Goal: Information Seeking & Learning: Learn about a topic

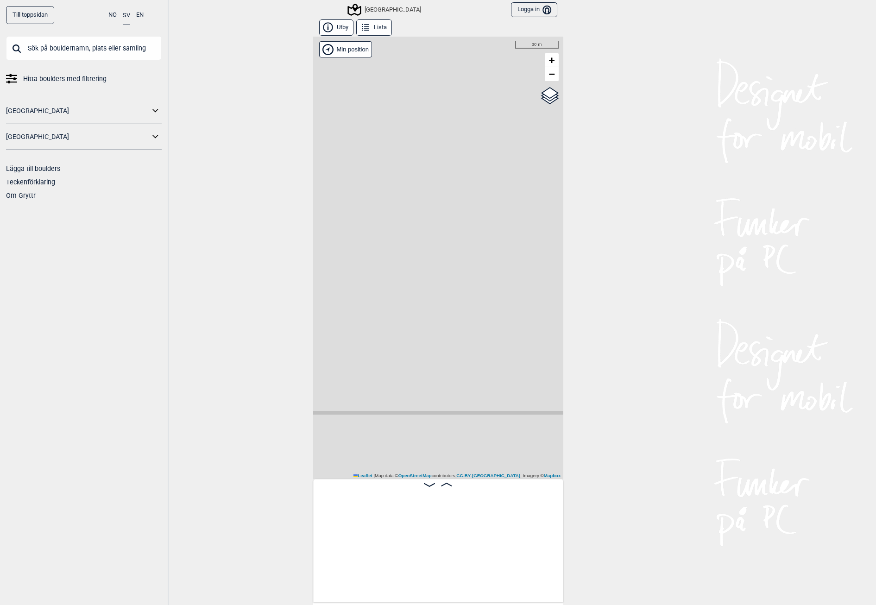
scroll to position [0, 2165]
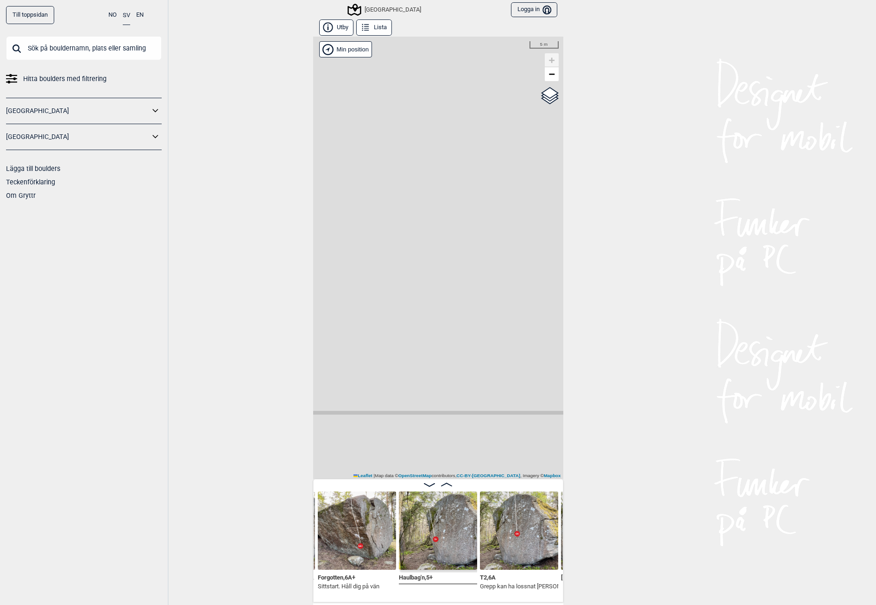
click at [377, 27] on button "Lista" at bounding box center [374, 27] width 36 height 16
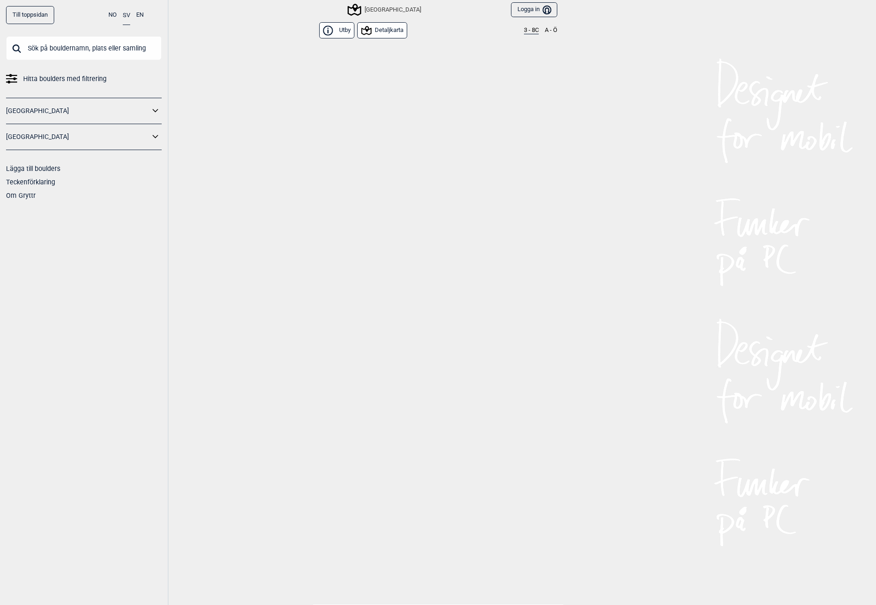
scroll to position [2952, 0]
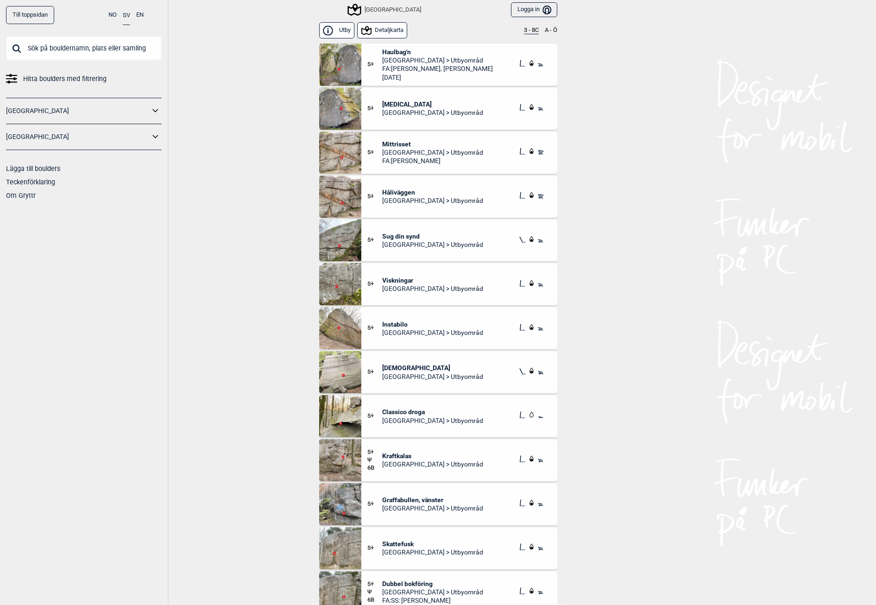
click at [526, 32] on button "3 - 8C" at bounding box center [531, 30] width 15 height 7
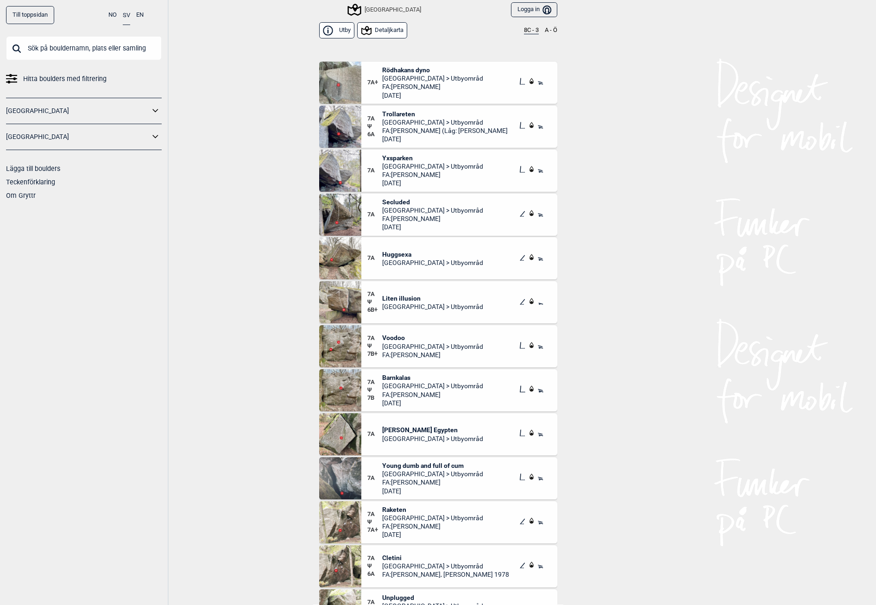
scroll to position [1251, 0]
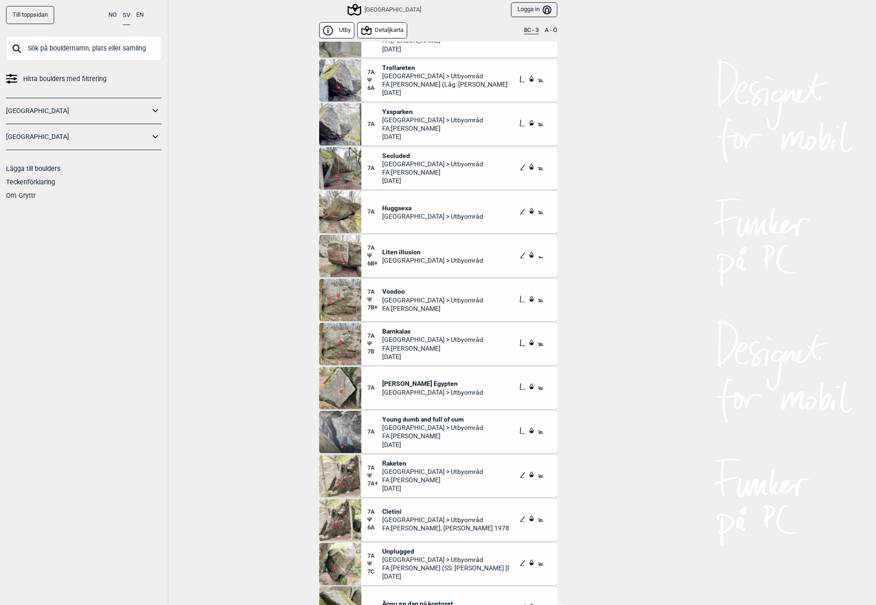
drag, startPoint x: 390, startPoint y: 461, endPoint x: 219, endPoint y: 471, distance: 171.3
click at [219, 471] on div "Till toppsidan NO SV EN Hitta boulders med filtrering [GEOGRAPHIC_DATA] [GEOGRA…" at bounding box center [438, 302] width 876 height 605
drag, startPoint x: 385, startPoint y: 462, endPoint x: 238, endPoint y: 499, distance: 151.5
click at [238, 499] on div "Till toppsidan NO SV EN Hitta boulders med filtrering [GEOGRAPHIC_DATA] [GEOGRA…" at bounding box center [438, 302] width 876 height 605
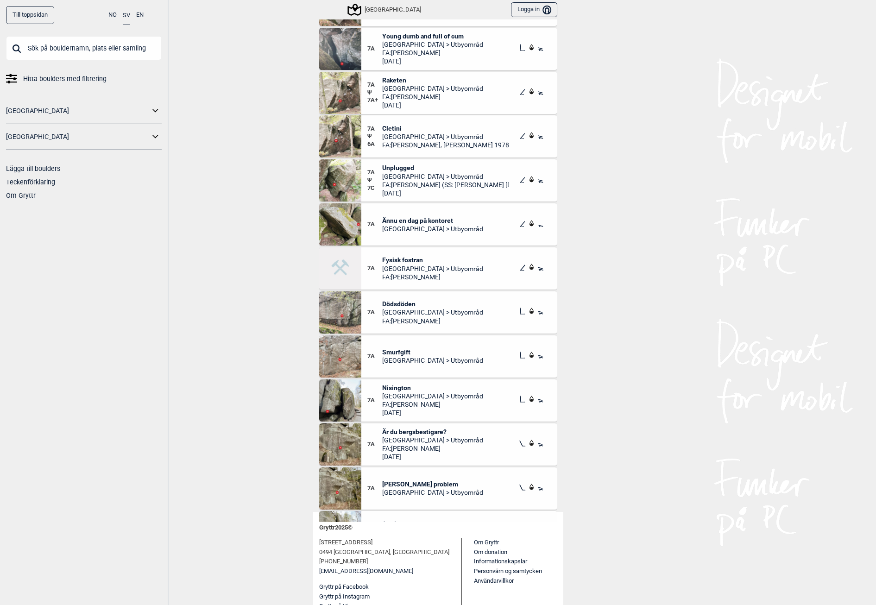
scroll to position [1483, 0]
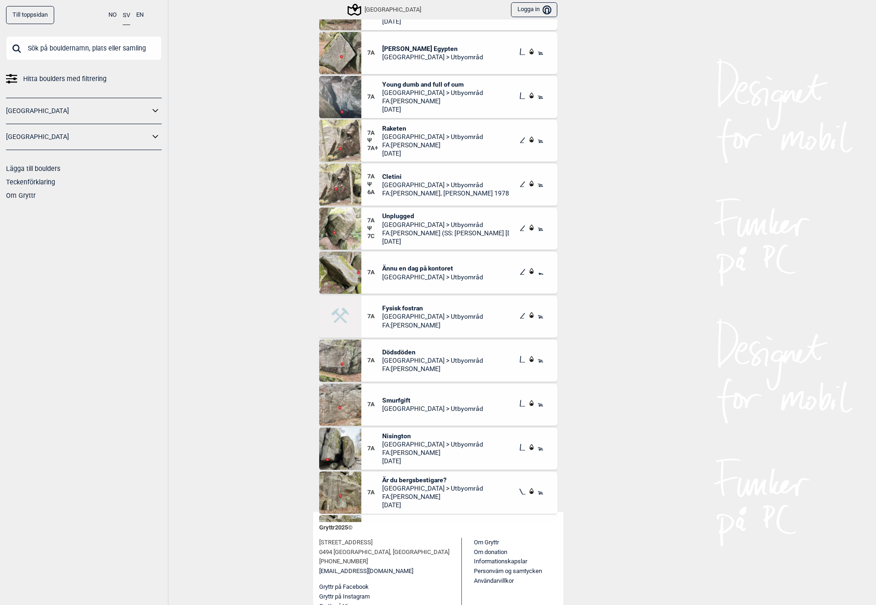
click at [388, 124] on span "Raketen" at bounding box center [432, 128] width 101 height 8
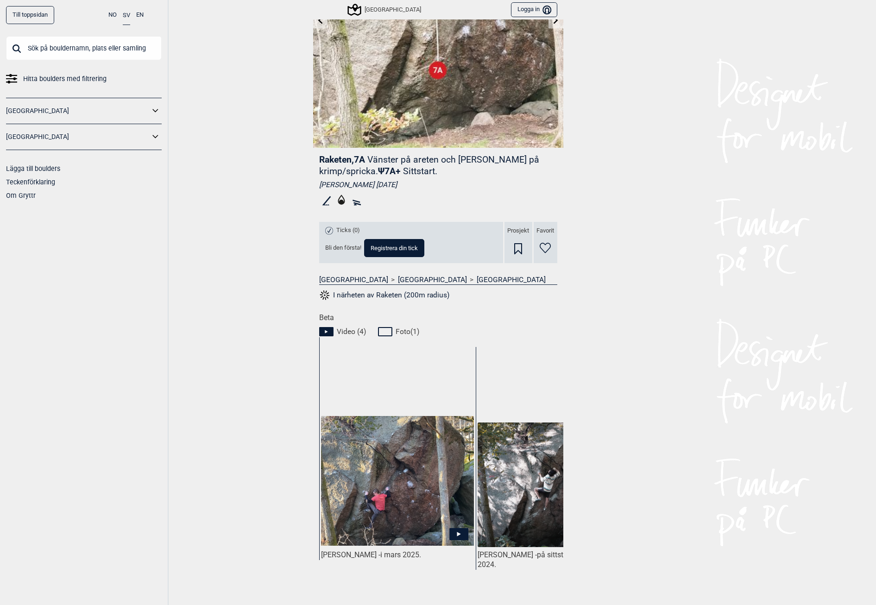
scroll to position [185, 0]
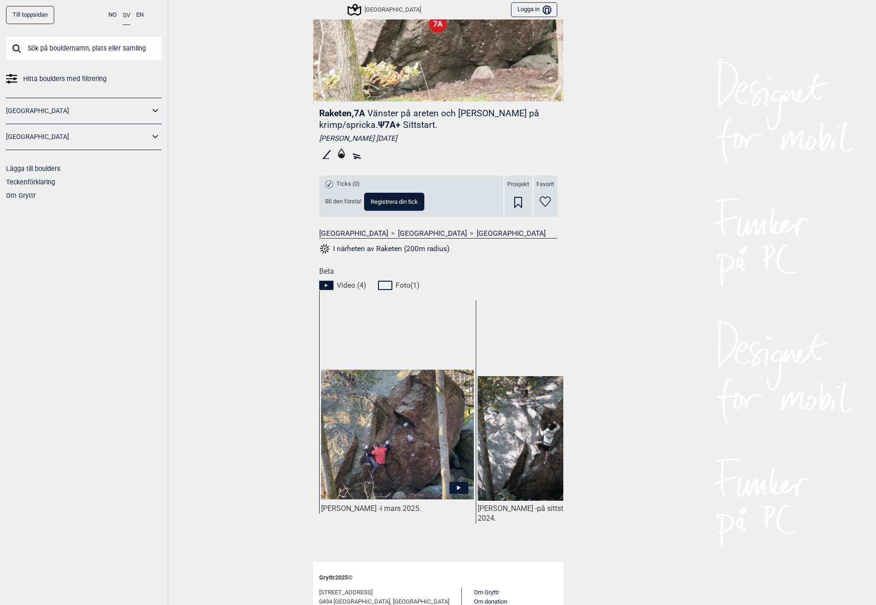
click at [407, 434] on img at bounding box center [397, 435] width 152 height 130
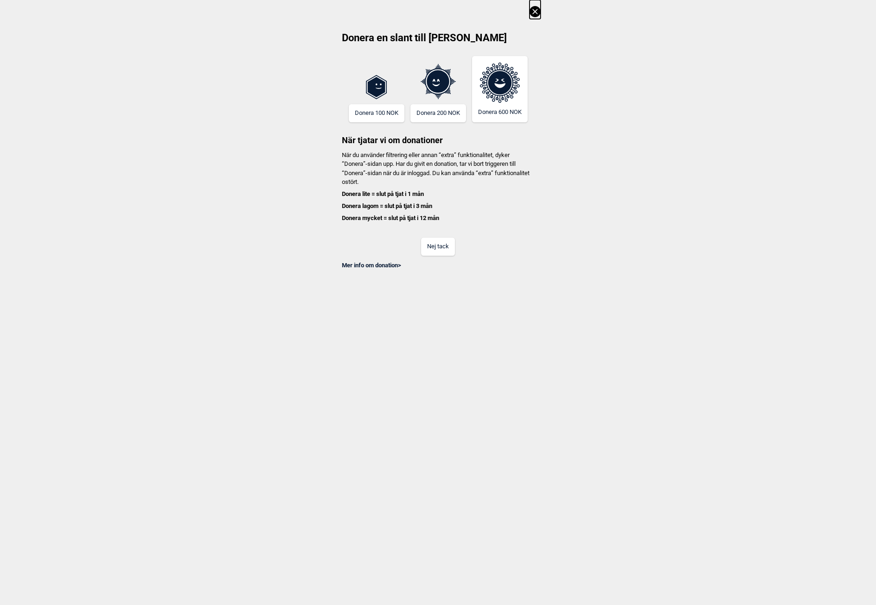
click at [433, 247] on button "Nej tack" at bounding box center [438, 247] width 34 height 18
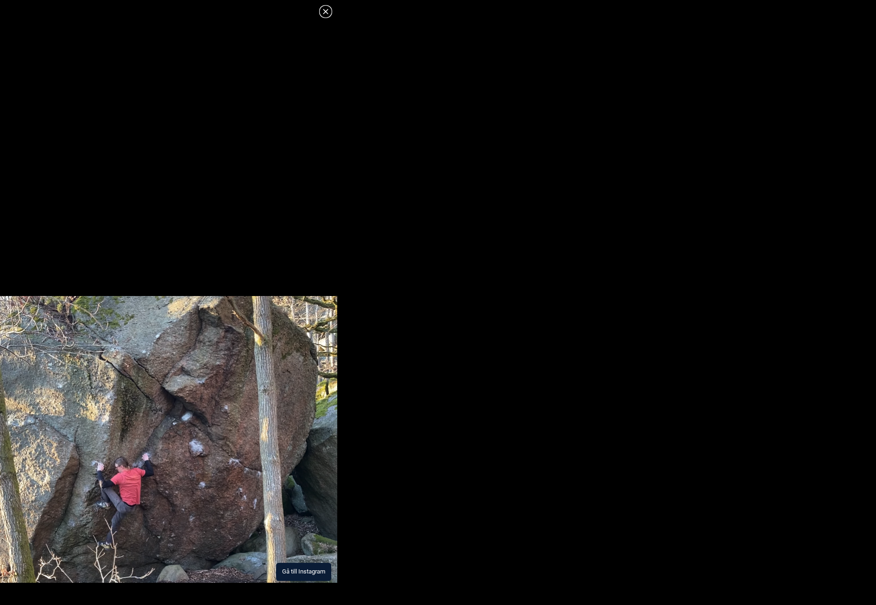
click at [156, 468] on img at bounding box center [168, 439] width 337 height 287
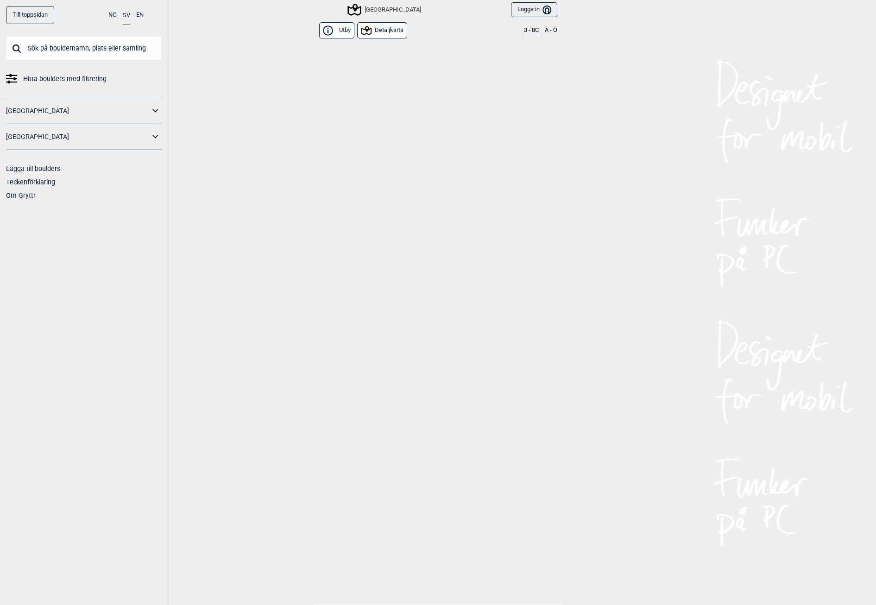
scroll to position [2952, 0]
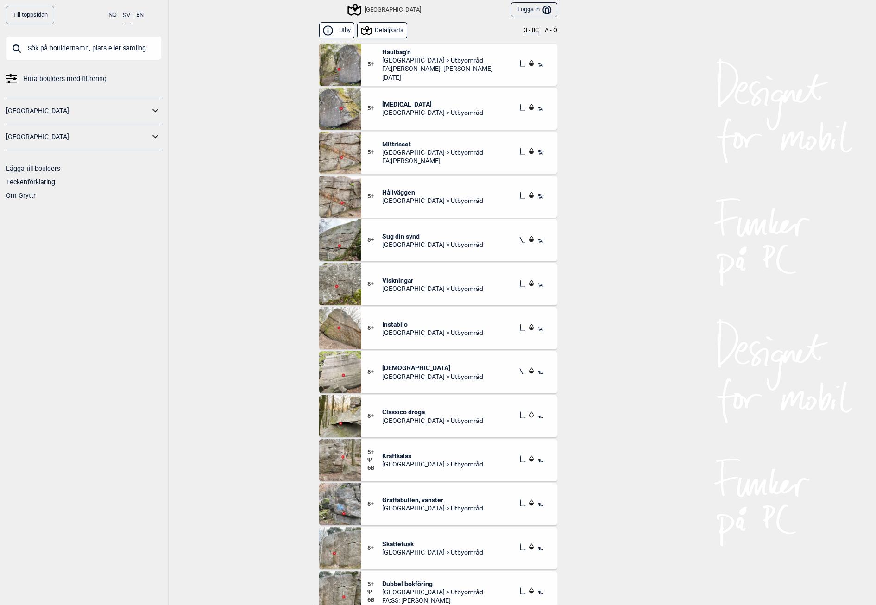
click at [155, 135] on icon at bounding box center [156, 136] width 12 height 13
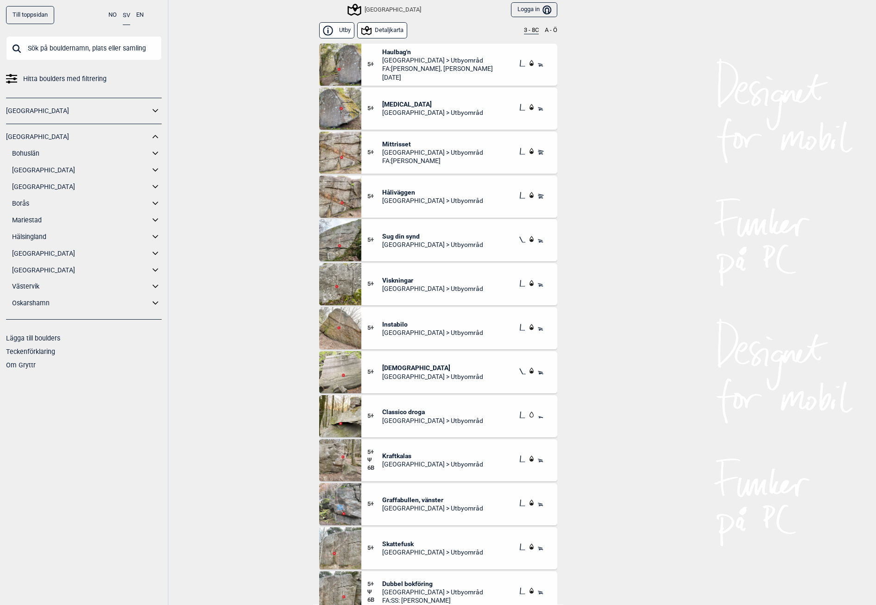
click at [155, 135] on icon at bounding box center [155, 136] width 6 height 3
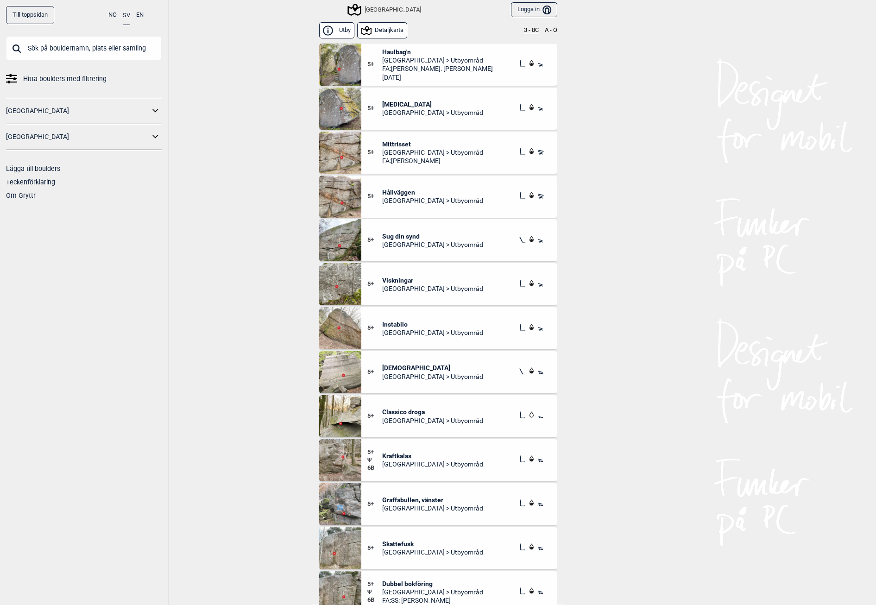
click at [76, 50] on input "text" at bounding box center [84, 48] width 156 height 24
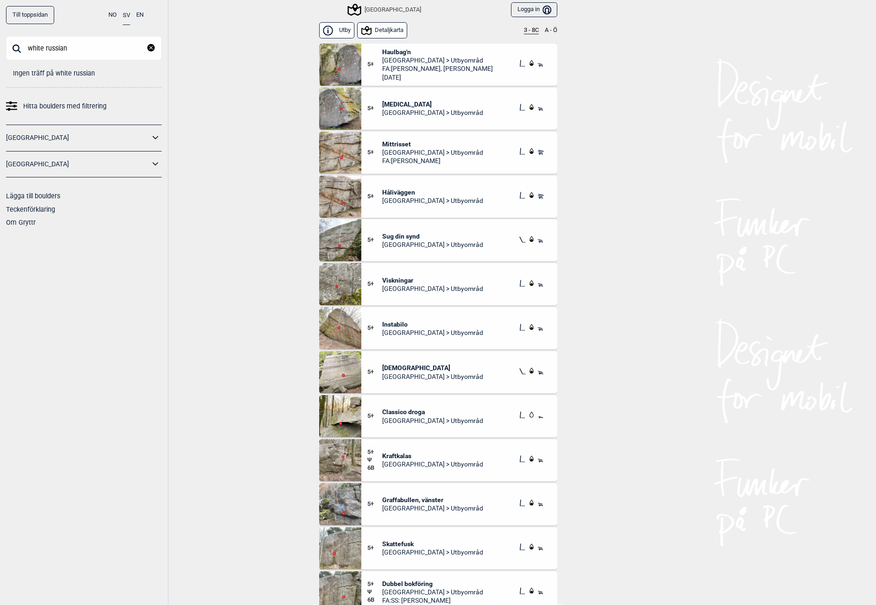
click at [81, 55] on input "white russian" at bounding box center [84, 48] width 156 height 24
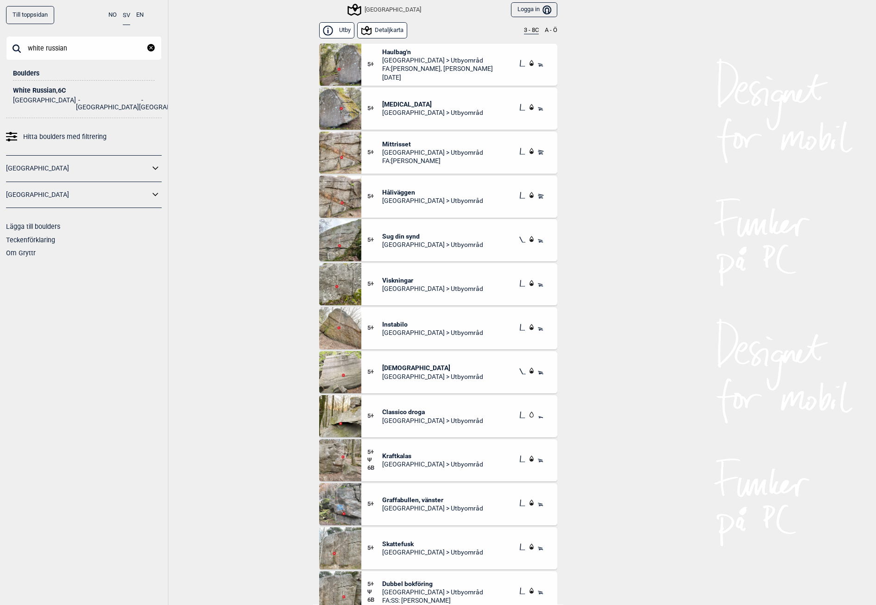
drag, startPoint x: 102, startPoint y: 56, endPoint x: 0, endPoint y: 55, distance: 102.0
click at [0, 55] on html "Till toppsidan NO SV EN white russian Lukk Boulders White Russian , 6C [GEOGRAP…" at bounding box center [438, 302] width 876 height 605
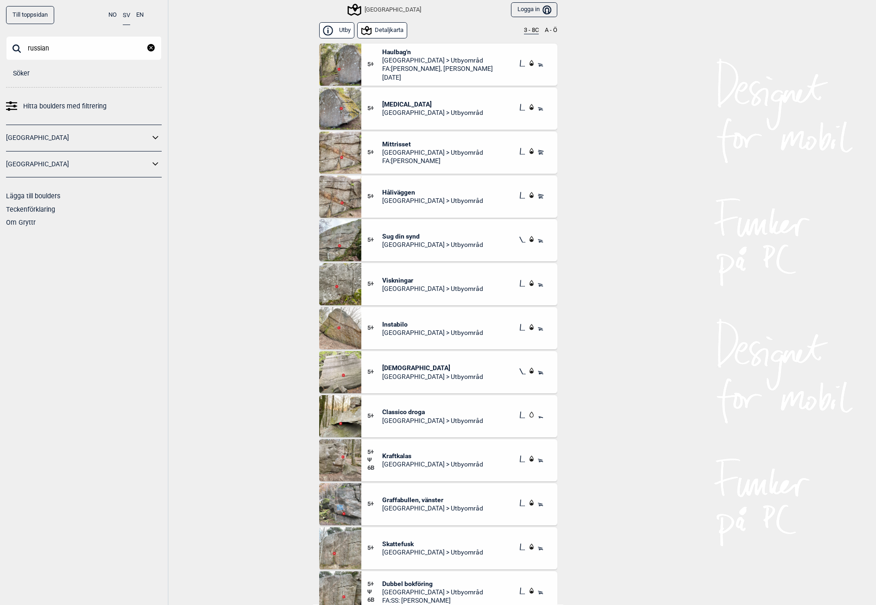
type input "russian"
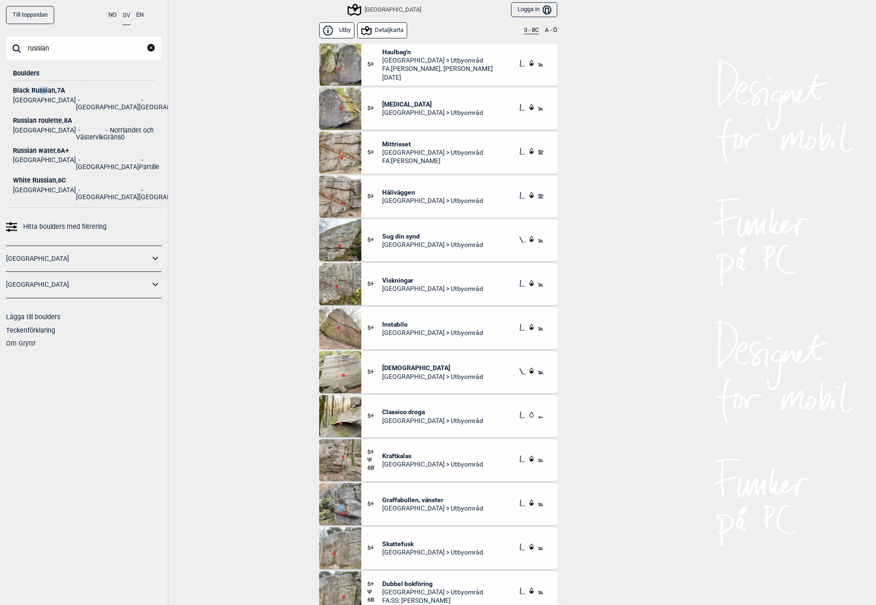
drag, startPoint x: 40, startPoint y: 91, endPoint x: 44, endPoint y: 95, distance: 5.6
click at [44, 93] on div "Black Russian , 7A" at bounding box center [84, 90] width 142 height 7
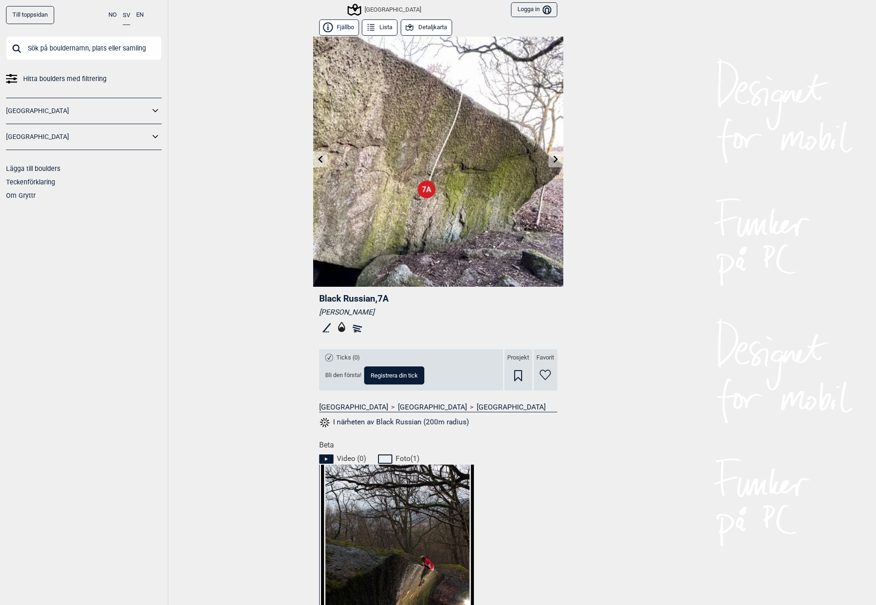
click at [317, 160] on icon at bounding box center [320, 158] width 7 height 7
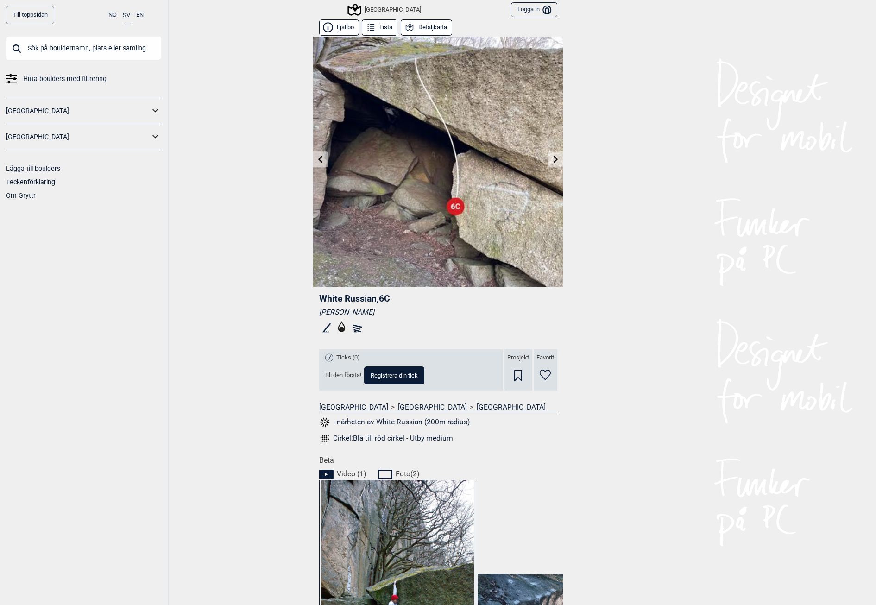
click at [245, 317] on div "Till toppsidan NO SV EN Hitta boulders med filtrering [GEOGRAPHIC_DATA] [GEOGRA…" at bounding box center [438, 302] width 876 height 605
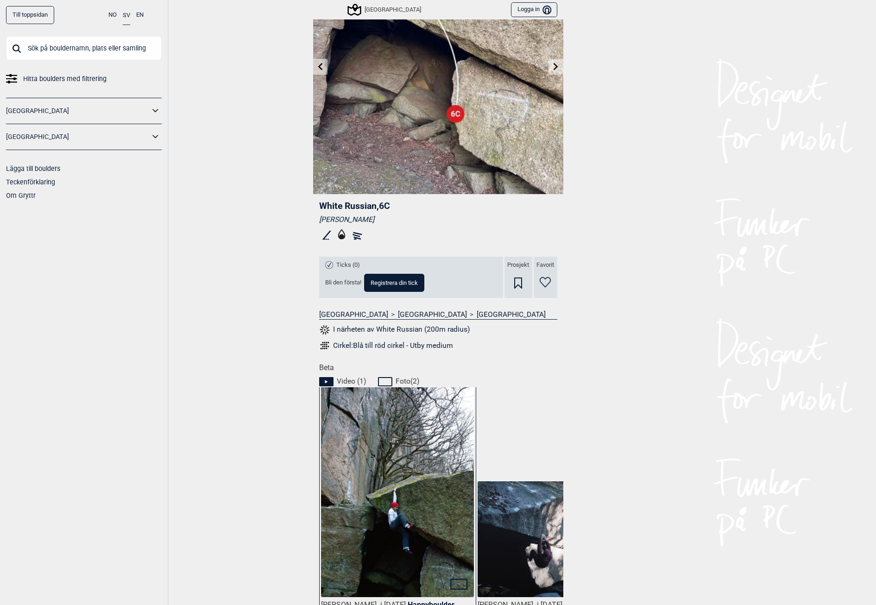
scroll to position [251, 0]
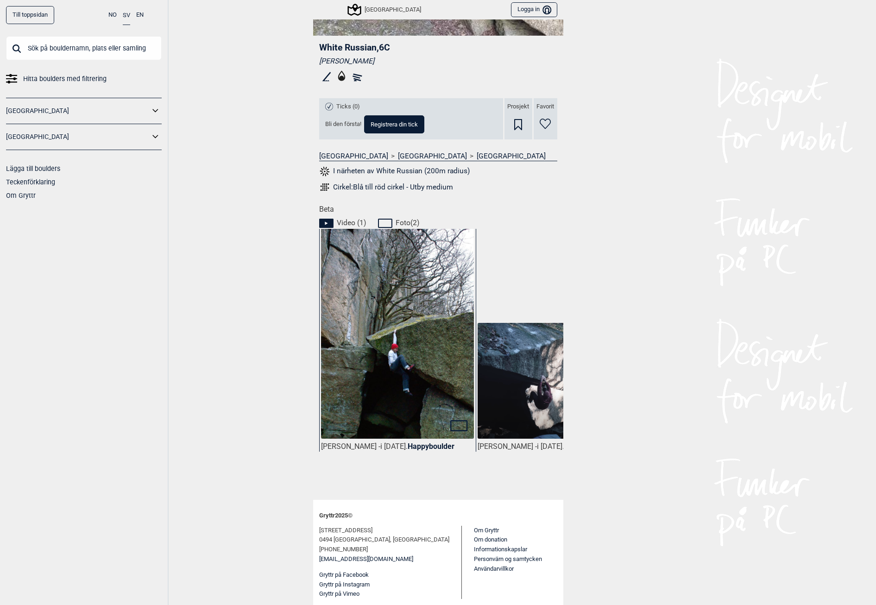
click at [545, 410] on img at bounding box center [554, 381] width 152 height 117
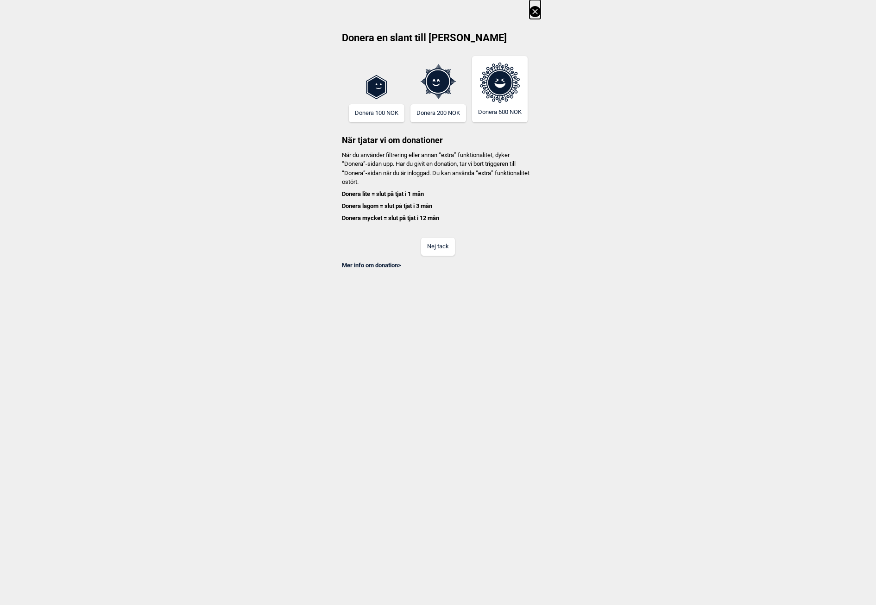
click at [440, 244] on button "Nej tack" at bounding box center [438, 247] width 34 height 18
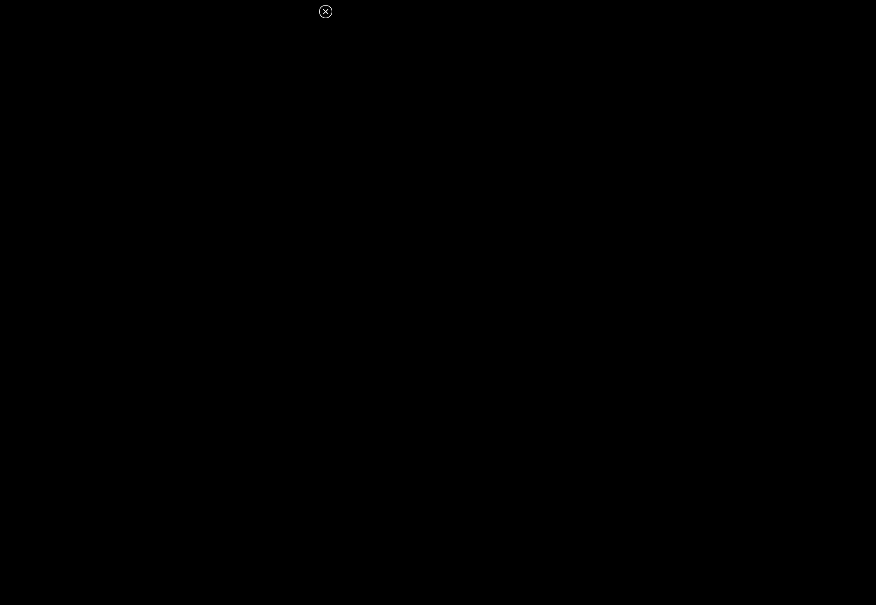
click at [479, 363] on dialog at bounding box center [438, 302] width 876 height 605
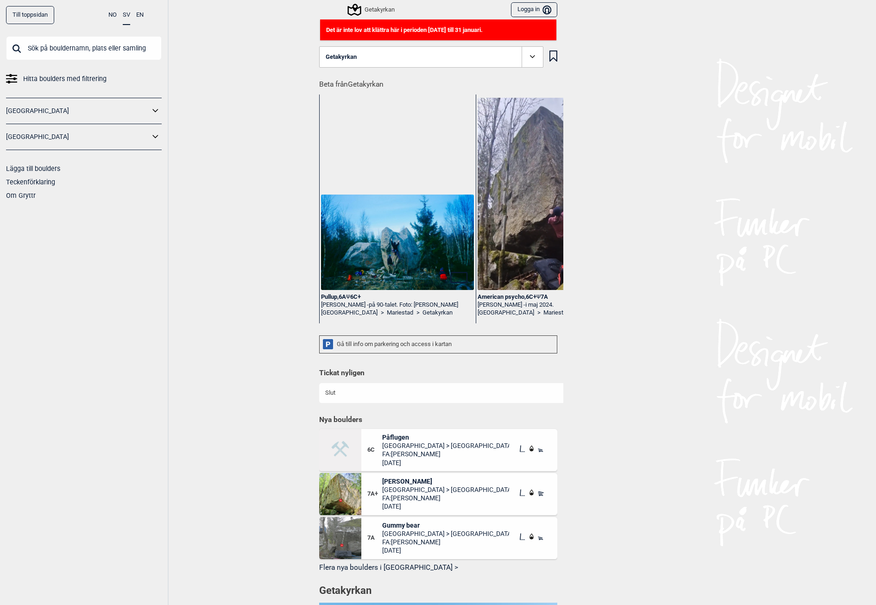
click at [28, 45] on input "text" at bounding box center [84, 48] width 156 height 24
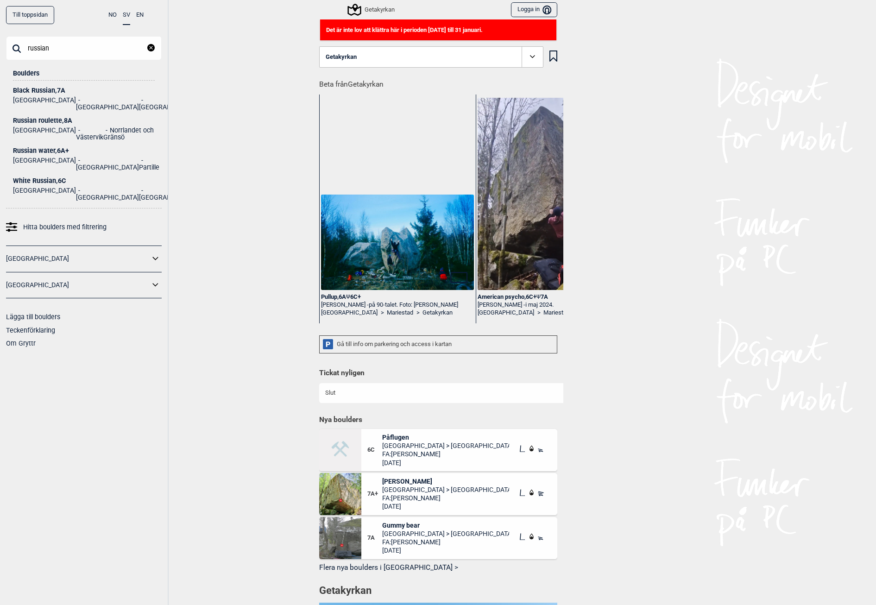
type input "russian"
click at [31, 177] on div "White Russian , 6C" at bounding box center [84, 180] width 142 height 7
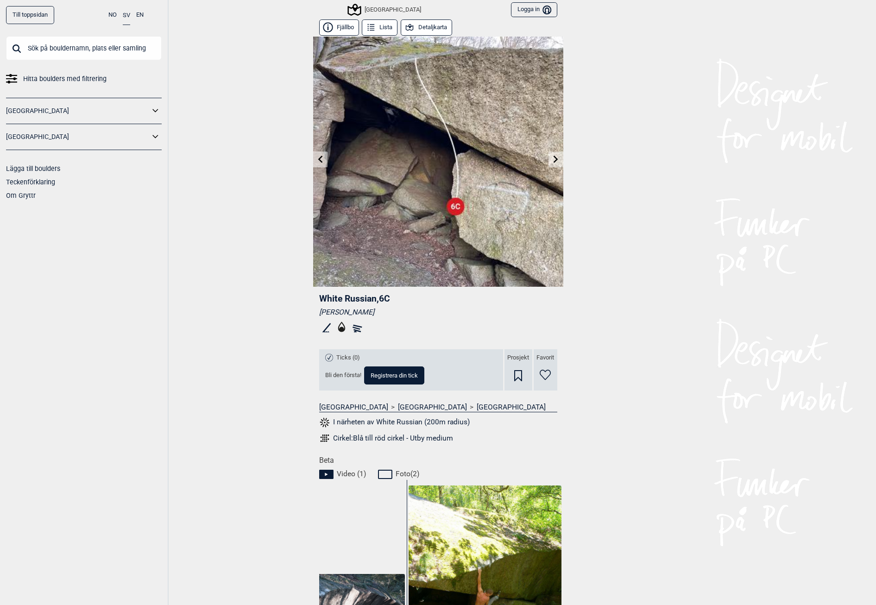
click at [431, 27] on button "Detaljkarta" at bounding box center [426, 27] width 51 height 16
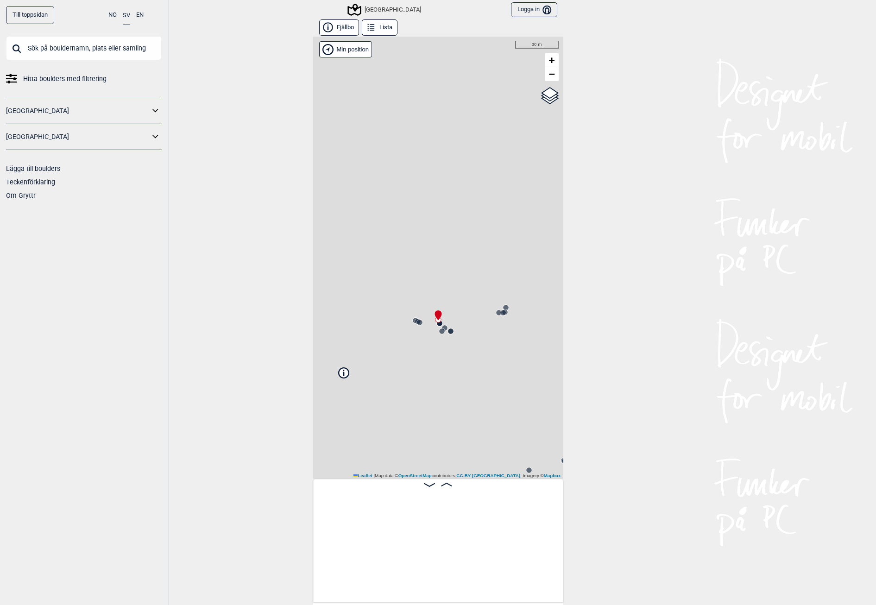
scroll to position [0, 2506]
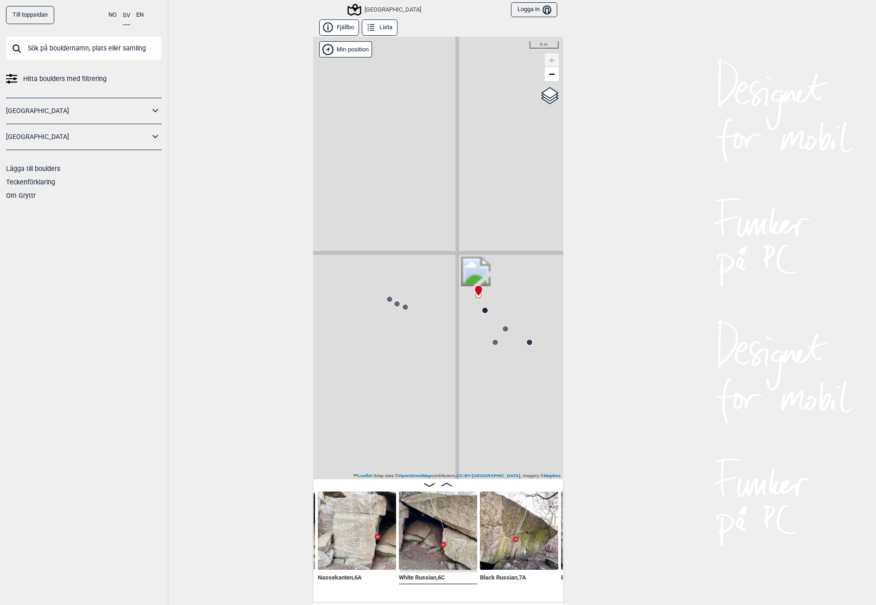
drag, startPoint x: 441, startPoint y: 330, endPoint x: 600, endPoint y: 276, distance: 167.5
click at [600, 276] on div "Till toppsidan NO SV EN Hitta boulders med filtrering Norge Sverige Lägga till …" at bounding box center [438, 302] width 876 height 605
click at [405, 310] on div "Utbyområdet Brukerens posisjon" at bounding box center [438, 258] width 250 height 443
click at [396, 308] on div "Utbyområdet Brukerens posisjon" at bounding box center [438, 258] width 250 height 443
click at [394, 305] on circle at bounding box center [397, 304] width 6 height 6
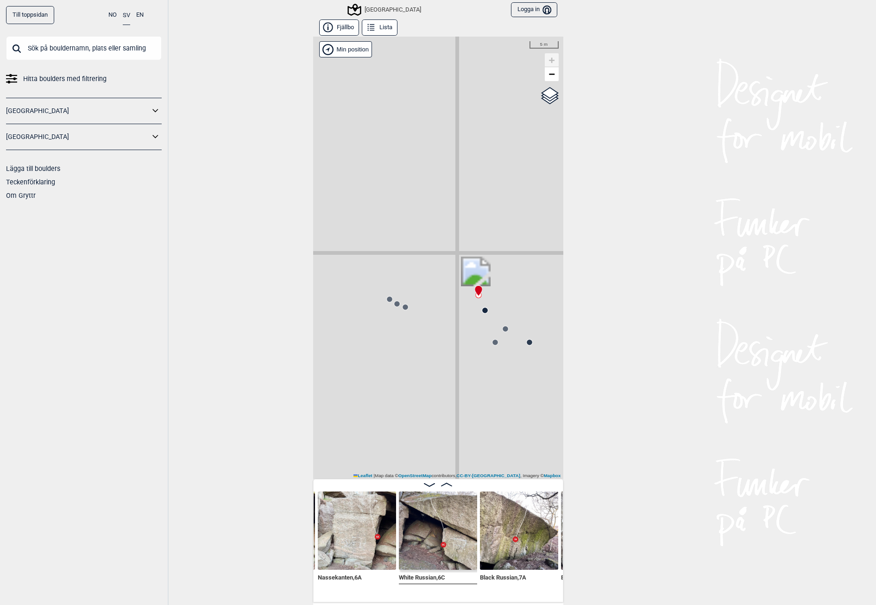
scroll to position [0, 2193]
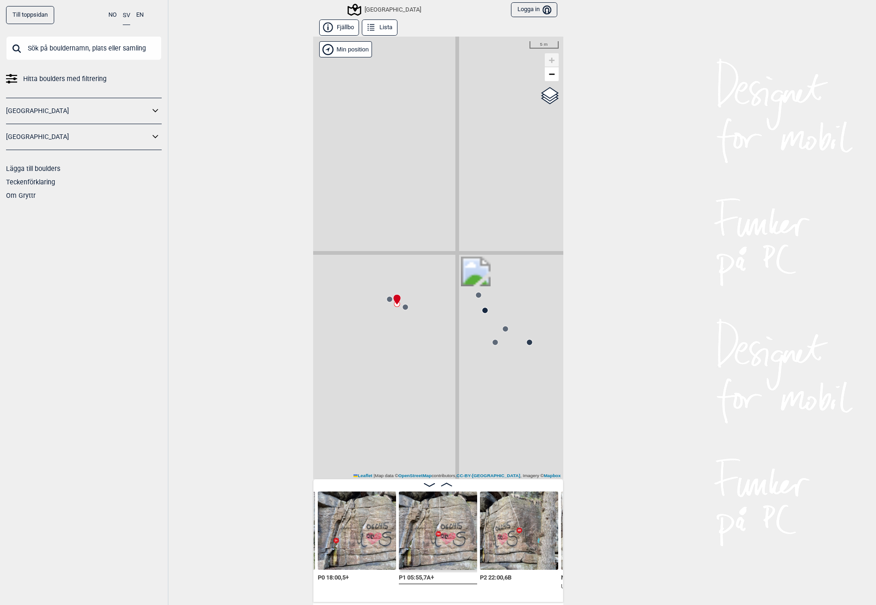
click at [387, 300] on circle at bounding box center [390, 300] width 6 height 6
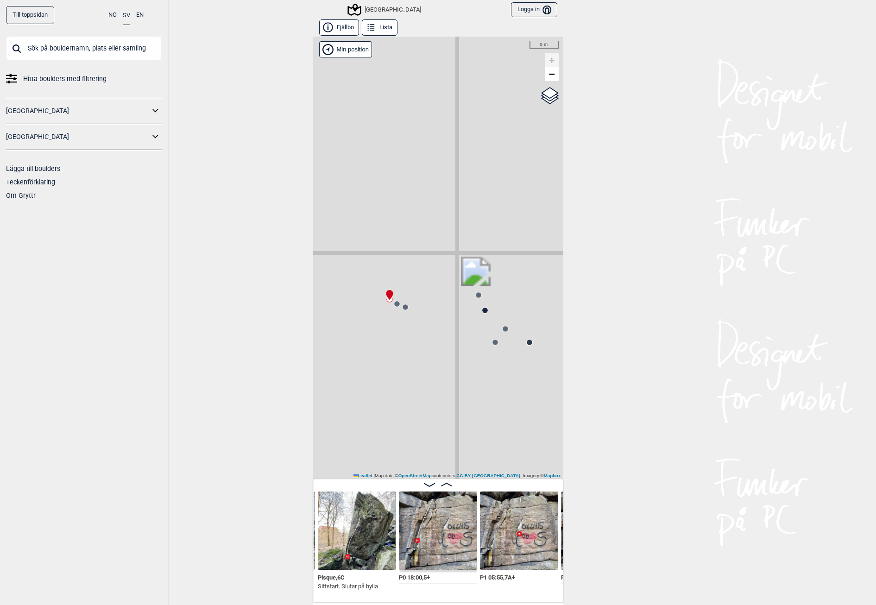
click at [403, 307] on circle at bounding box center [406, 307] width 6 height 6
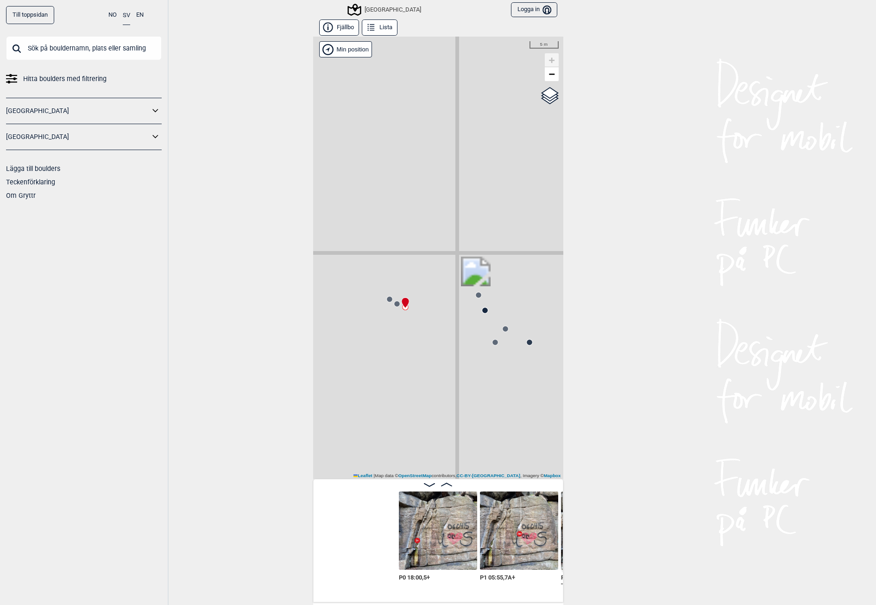
scroll to position [0, 2277]
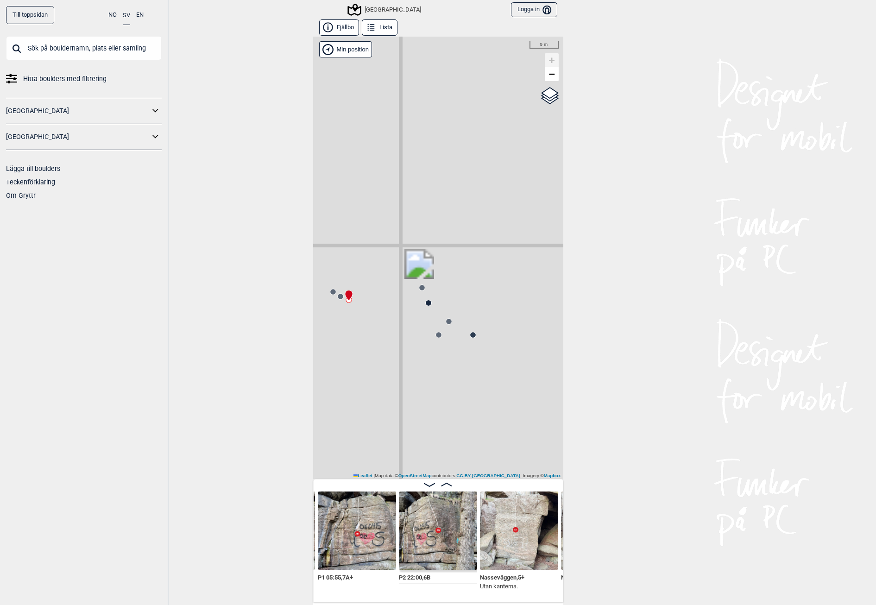
drag, startPoint x: 449, startPoint y: 323, endPoint x: 393, endPoint y: 316, distance: 57.0
click at [393, 316] on div "Utbyområdet Brukerens posisjon" at bounding box center [438, 258] width 250 height 443
click at [446, 323] on circle at bounding box center [449, 322] width 6 height 6
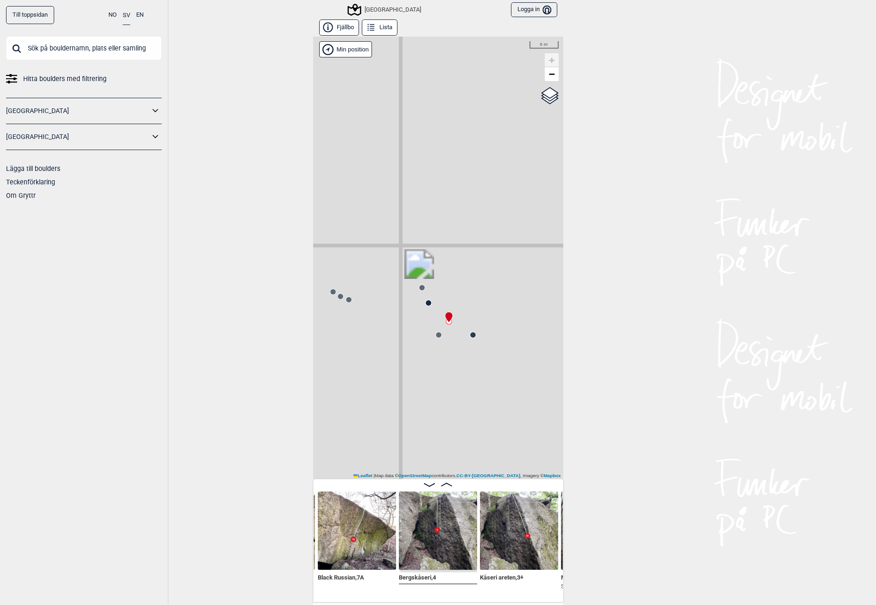
click at [466, 330] on div "Utbyområdet Brukerens posisjon" at bounding box center [438, 258] width 250 height 443
click at [469, 335] on icon at bounding box center [472, 334] width 7 height 7
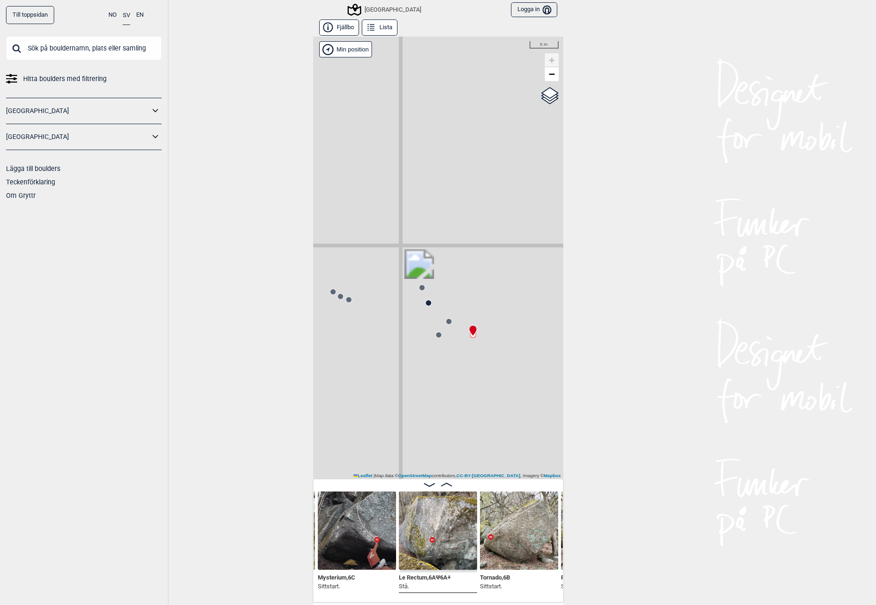
click at [435, 338] on icon at bounding box center [438, 334] width 7 height 7
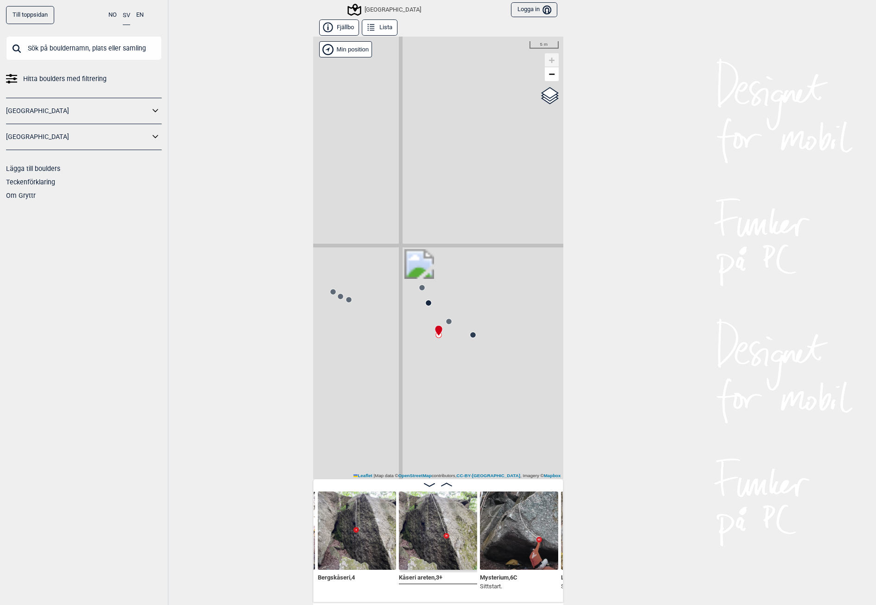
click at [420, 293] on div "Utbyområdet Brukerens posisjon" at bounding box center [438, 258] width 250 height 443
click at [465, 339] on div "Utbyområdet Brukerens posisjon" at bounding box center [438, 258] width 250 height 443
click at [471, 339] on div "Utbyområdet Brukerens posisjon" at bounding box center [438, 258] width 250 height 443
click at [470, 336] on circle at bounding box center [473, 335] width 6 height 6
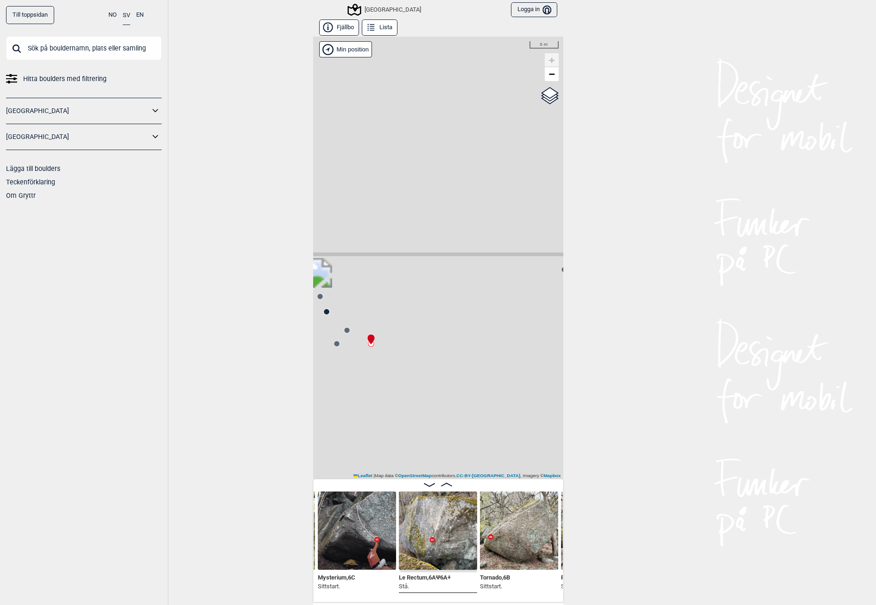
drag, startPoint x: 507, startPoint y: 343, endPoint x: 397, endPoint y: 348, distance: 110.4
click at [396, 349] on div "Utbyområdet Brukerens posisjon" at bounding box center [438, 258] width 250 height 443
click at [495, 309] on circle at bounding box center [497, 306] width 6 height 6
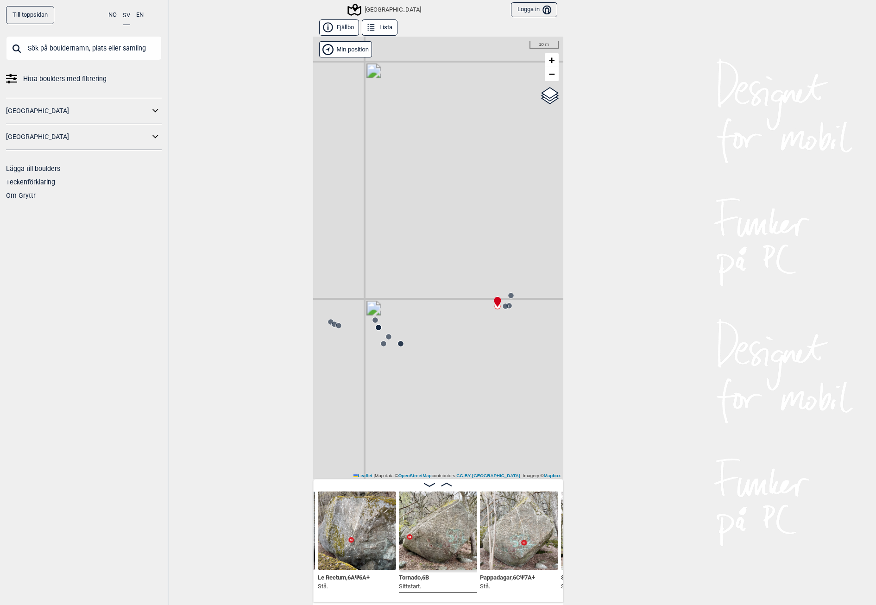
click at [512, 307] on div "Utbyområdet Brukerens posisjon" at bounding box center [438, 258] width 250 height 443
click at [507, 308] on circle at bounding box center [510, 306] width 6 height 6
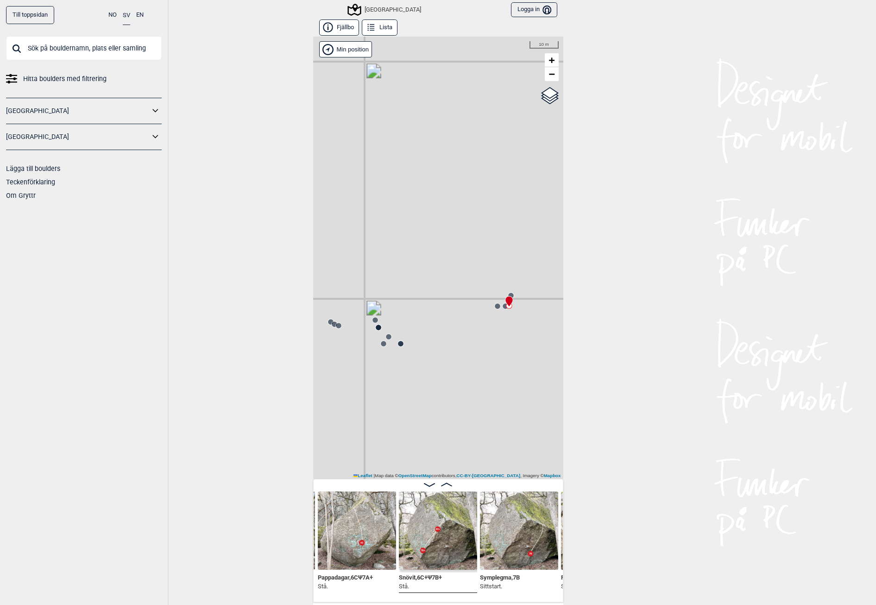
click at [498, 307] on div "Utbyområdet Brukerens posisjon" at bounding box center [438, 258] width 250 height 443
click at [506, 298] on icon at bounding box center [509, 302] width 7 height 10
click at [507, 293] on icon at bounding box center [510, 295] width 7 height 7
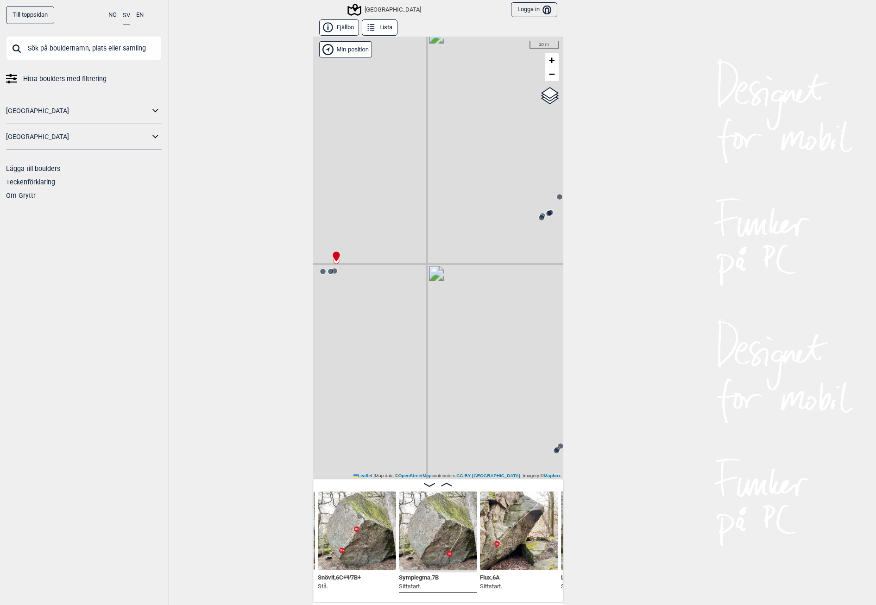
drag, startPoint x: 506, startPoint y: 349, endPoint x: 367, endPoint y: 312, distance: 143.8
click at [337, 313] on div "Utbyområdet Brukerens posisjon" at bounding box center [438, 258] width 250 height 443
drag, startPoint x: 461, startPoint y: 301, endPoint x: 393, endPoint y: 313, distance: 69.6
click at [393, 313] on div "Utbyområdet Brukerens posisjon" at bounding box center [438, 258] width 250 height 443
click at [395, 297] on circle at bounding box center [398, 296] width 6 height 6
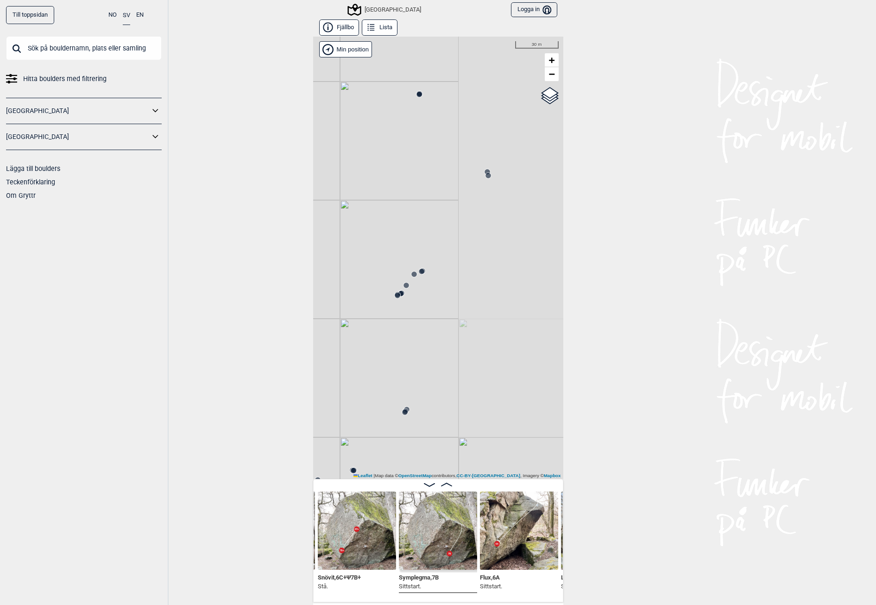
scroll to position [0, 3412]
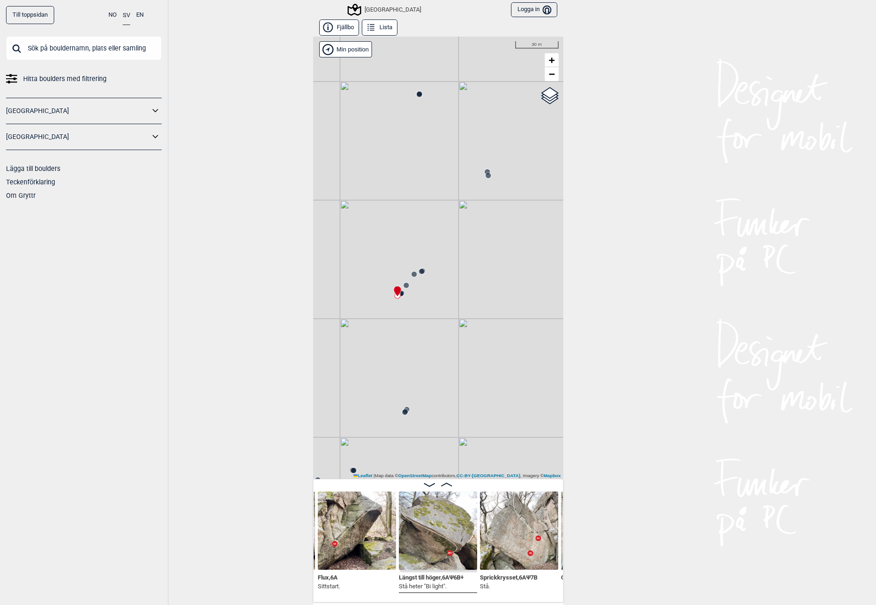
click at [405, 290] on div "Utbyområdet Brukerens posisjon" at bounding box center [438, 258] width 250 height 443
click at [406, 284] on div "Utbyområdet Brukerens posisjon" at bounding box center [438, 258] width 250 height 443
click at [404, 285] on circle at bounding box center [407, 286] width 6 height 6
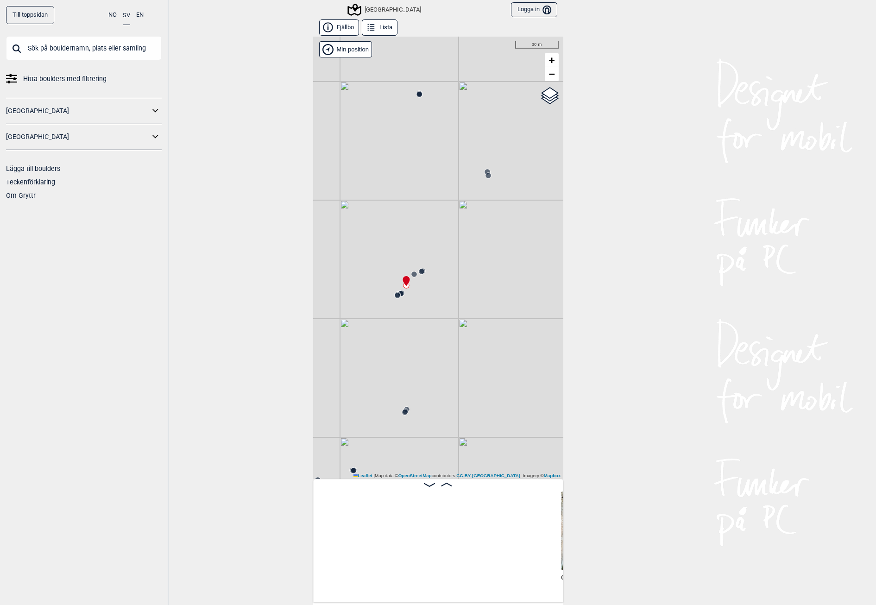
scroll to position [0, 3737]
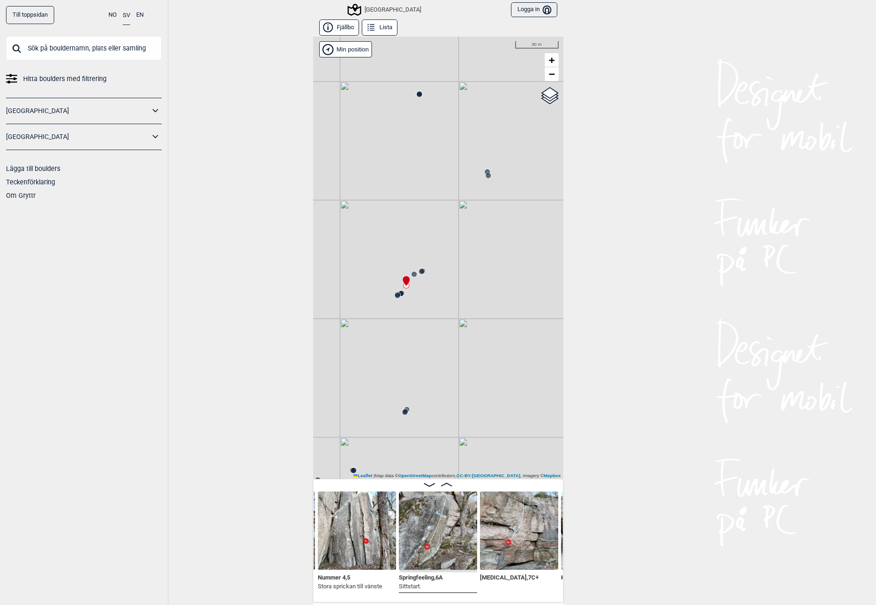
click at [423, 275] on div "Utbyområdet Brukerens posisjon" at bounding box center [438, 258] width 250 height 443
click at [409, 261] on div "Utbyområdet Brukerens posisjon" at bounding box center [438, 258] width 250 height 443
click at [413, 260] on icon at bounding box center [413, 256] width 7 height 7
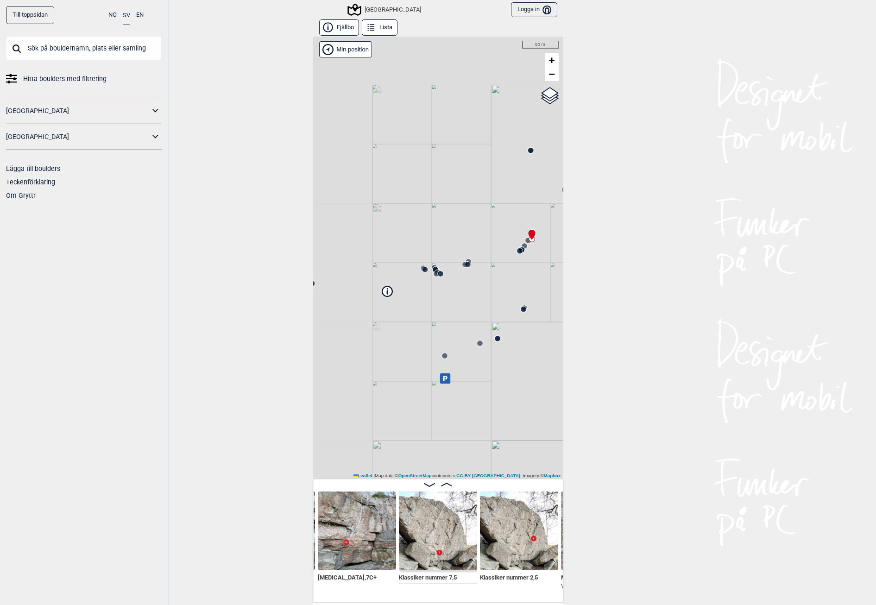
drag, startPoint x: 382, startPoint y: 334, endPoint x: 516, endPoint y: 279, distance: 144.4
click at [516, 279] on div "Utbyområdet Brukerens posisjon" at bounding box center [438, 258] width 250 height 443
drag, startPoint x: 444, startPoint y: 314, endPoint x: 415, endPoint y: 268, distance: 54.4
click at [415, 268] on div "Utbyområdet Brukerens posisjon" at bounding box center [438, 258] width 250 height 443
drag, startPoint x: 441, startPoint y: 342, endPoint x: 512, endPoint y: 192, distance: 165.4
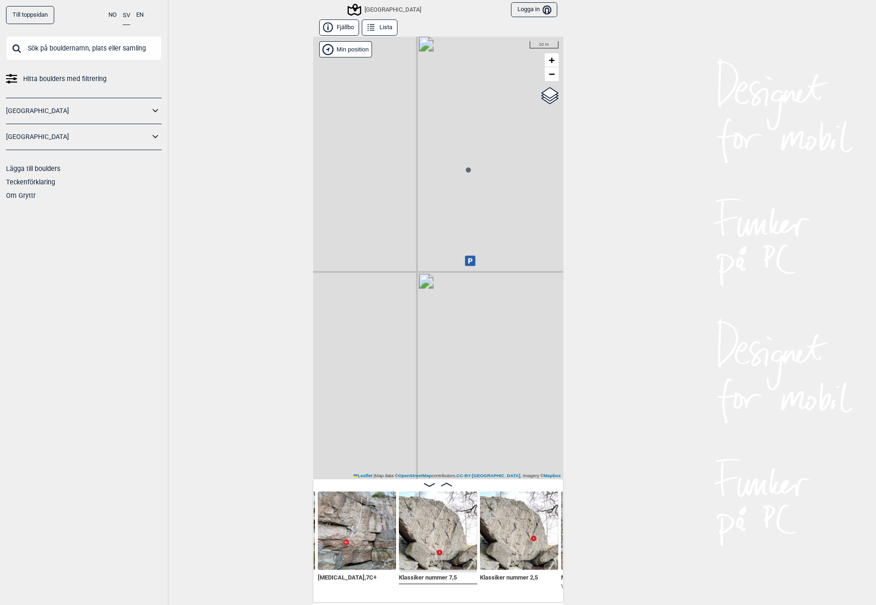
click at [512, 192] on div "Utbyområdet Brukerens posisjon" at bounding box center [438, 258] width 250 height 443
drag, startPoint x: 472, startPoint y: 326, endPoint x: 462, endPoint y: 335, distance: 12.8
click at [462, 335] on div "Utbyområdet Brukerens posisjon" at bounding box center [438, 258] width 250 height 443
drag, startPoint x: 409, startPoint y: 215, endPoint x: 565, endPoint y: 280, distance: 168.9
click at [565, 280] on div "Till toppsidan NO SV EN Hitta boulders med filtrering Norge Sverige Lägga till …" at bounding box center [438, 302] width 876 height 605
